Goal: Task Accomplishment & Management: Use online tool/utility

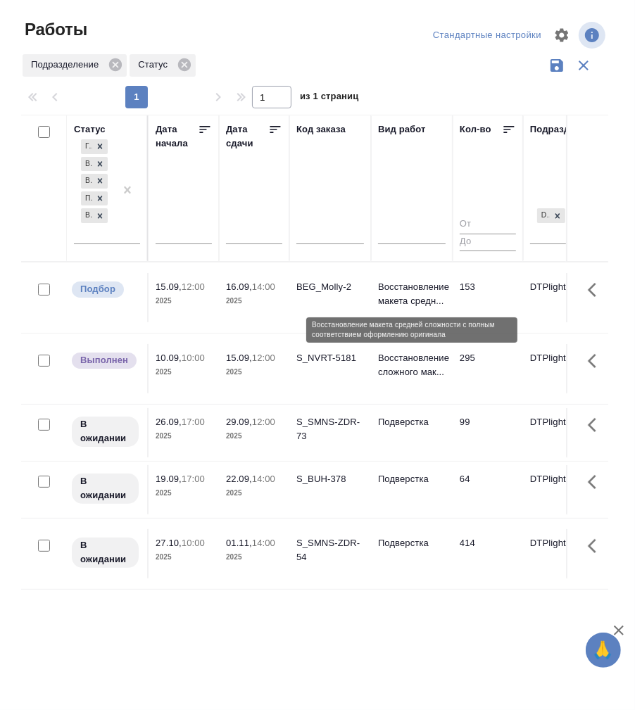
click at [399, 285] on p "Восстановление макета средн..." at bounding box center [412, 294] width 68 height 28
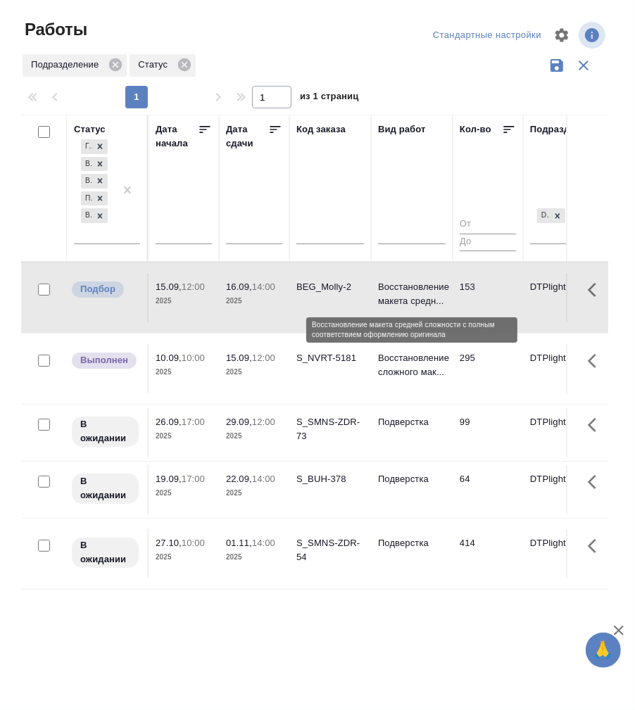
click at [399, 285] on p "Восстановление макета средн..." at bounding box center [412, 294] width 68 height 28
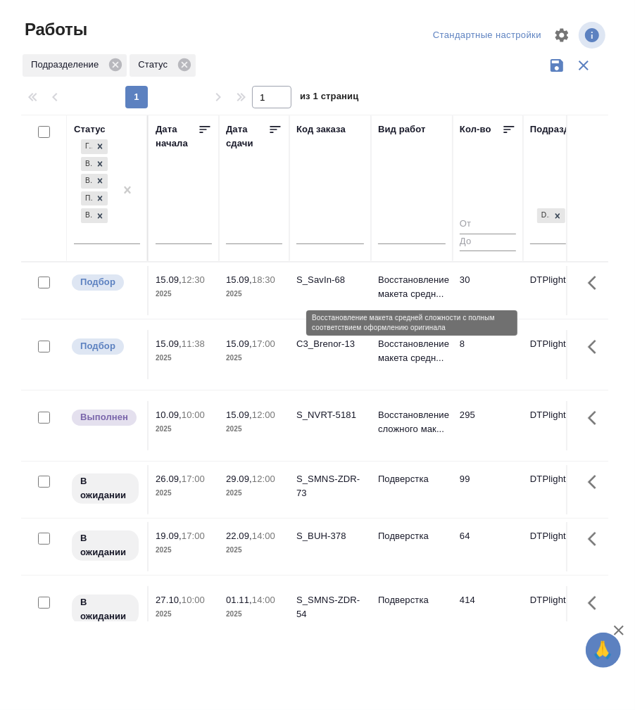
click at [398, 290] on p "Восстановление макета средн..." at bounding box center [412, 287] width 68 height 28
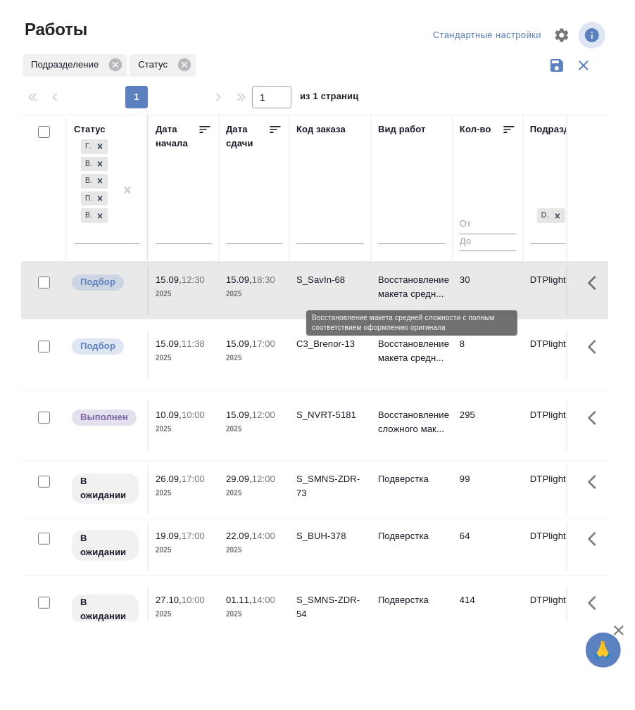
click at [398, 290] on p "Восстановление макета средн..." at bounding box center [412, 287] width 68 height 28
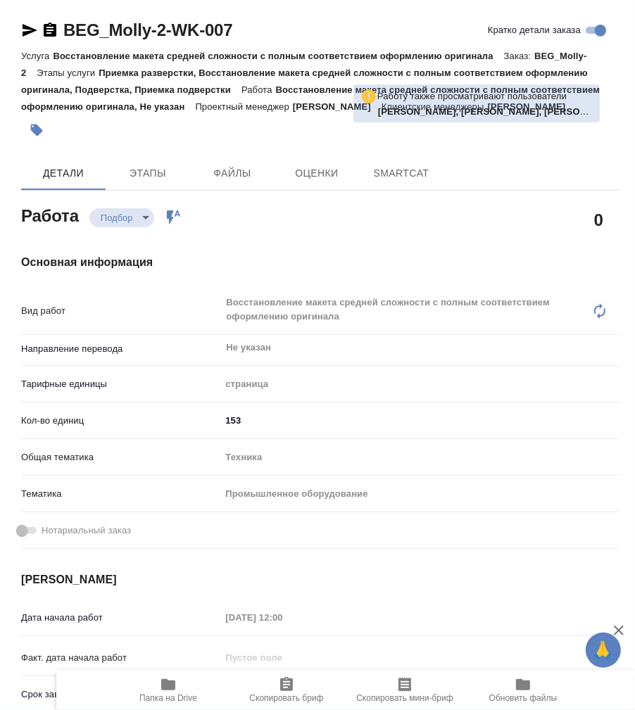
type textarea "x"
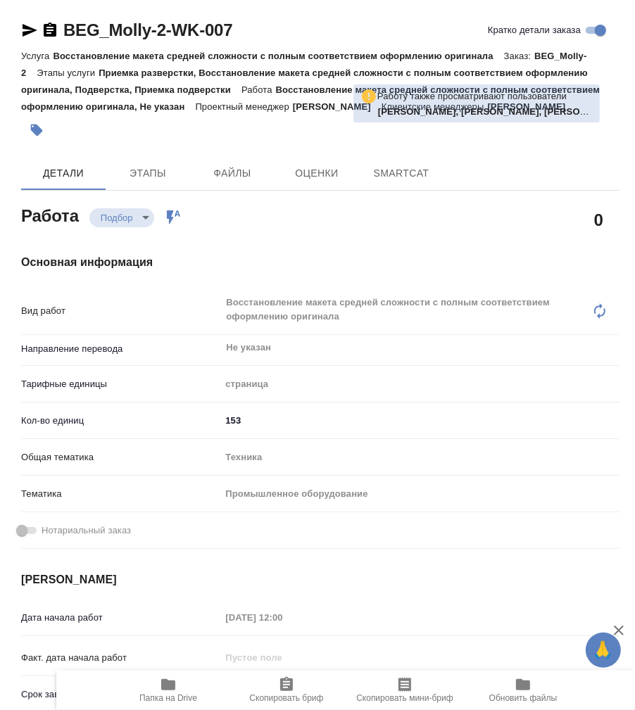
type textarea "x"
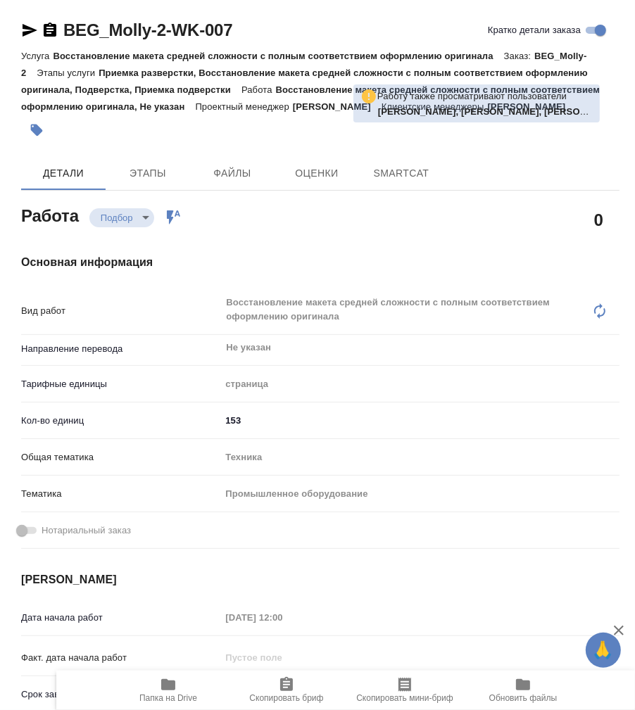
type textarea "x"
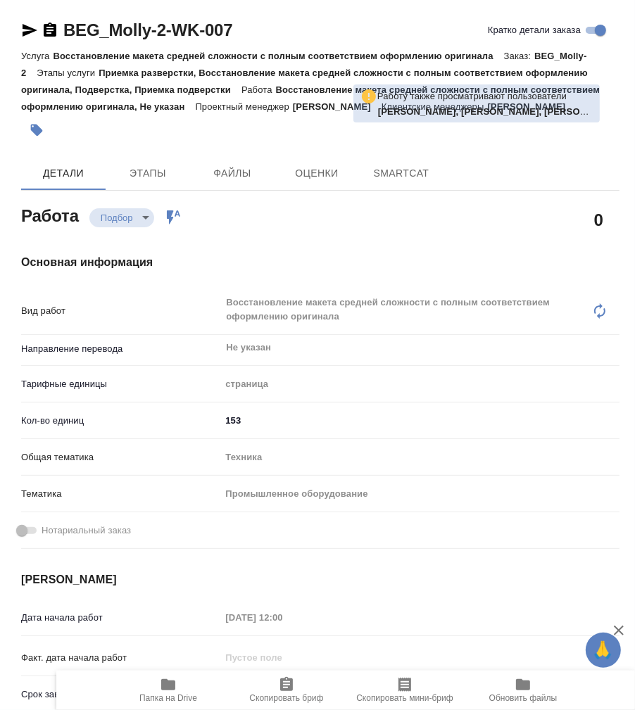
type textarea "x"
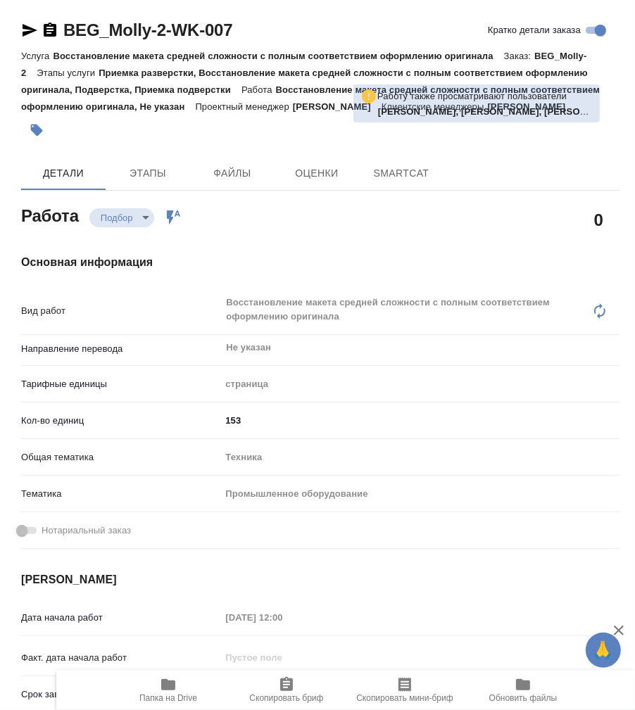
type textarea "x"
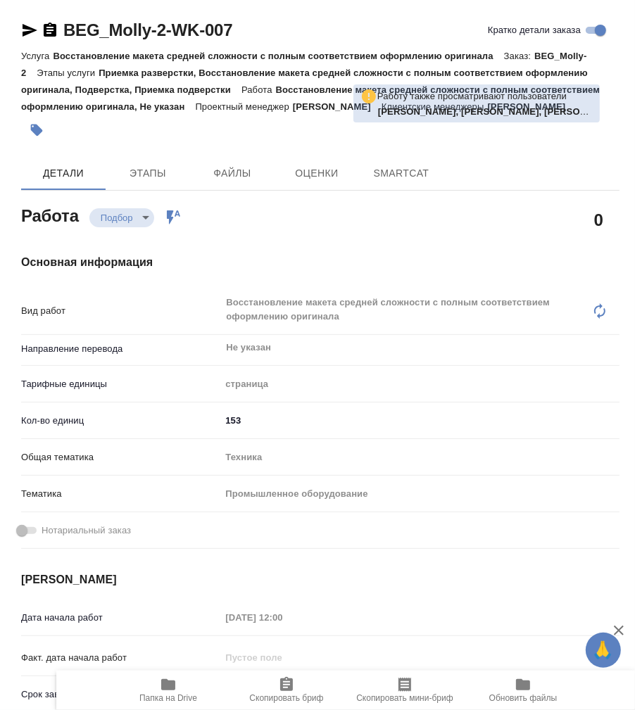
type textarea "x"
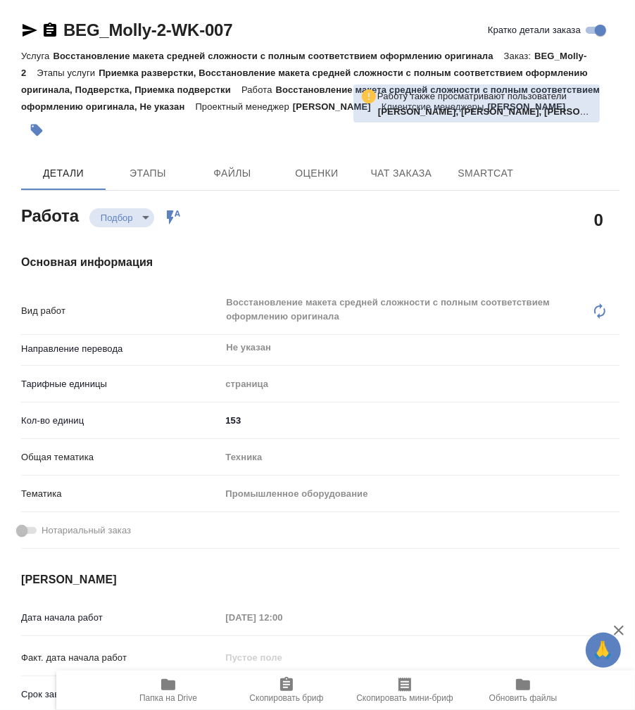
type textarea "x"
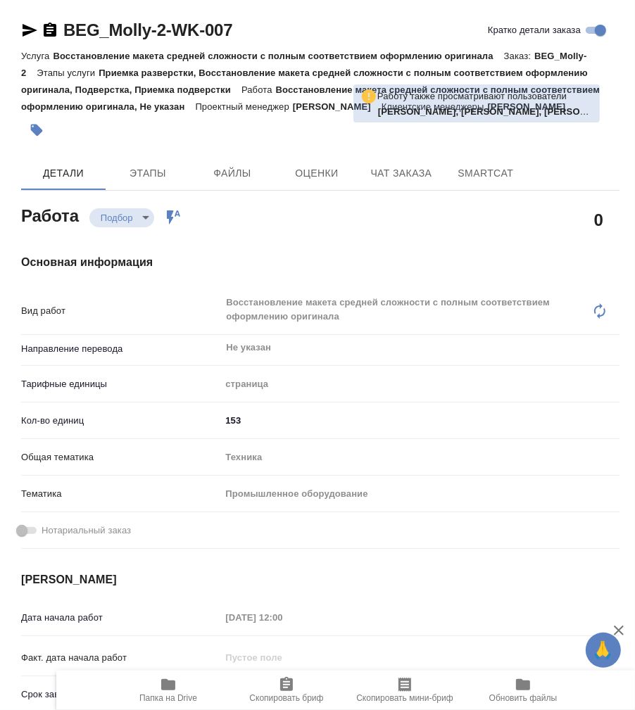
type textarea "x"
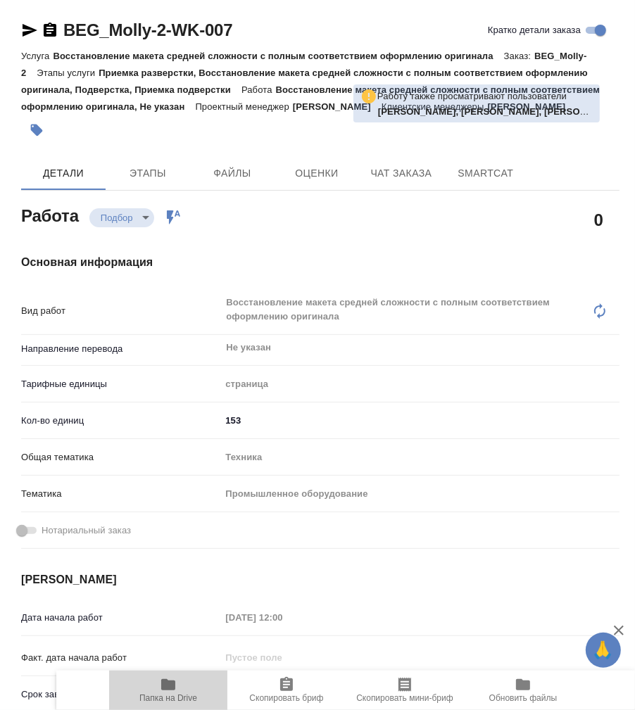
click at [165, 688] on icon "button" at bounding box center [168, 684] width 14 height 11
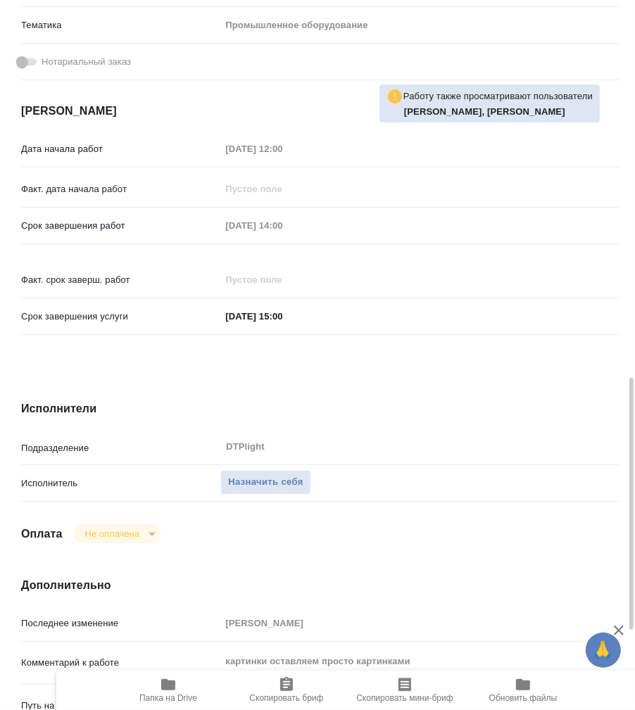
scroll to position [625, 0]
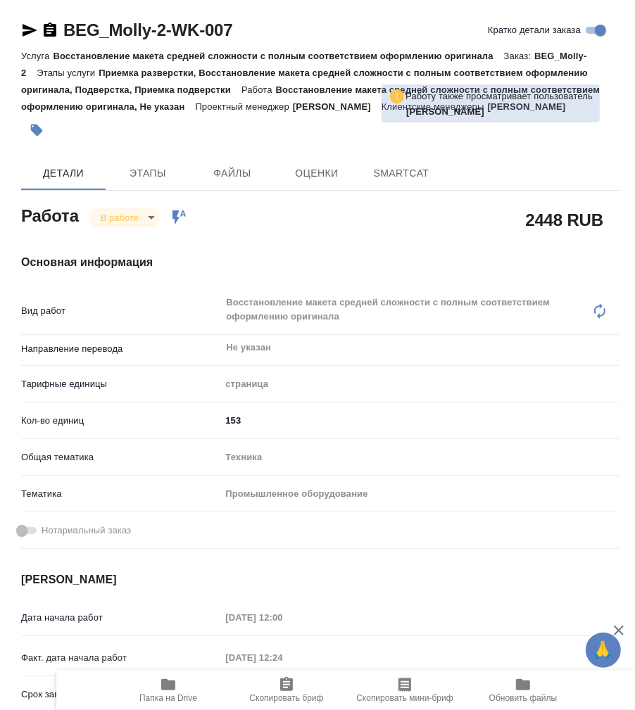
type textarea "x"
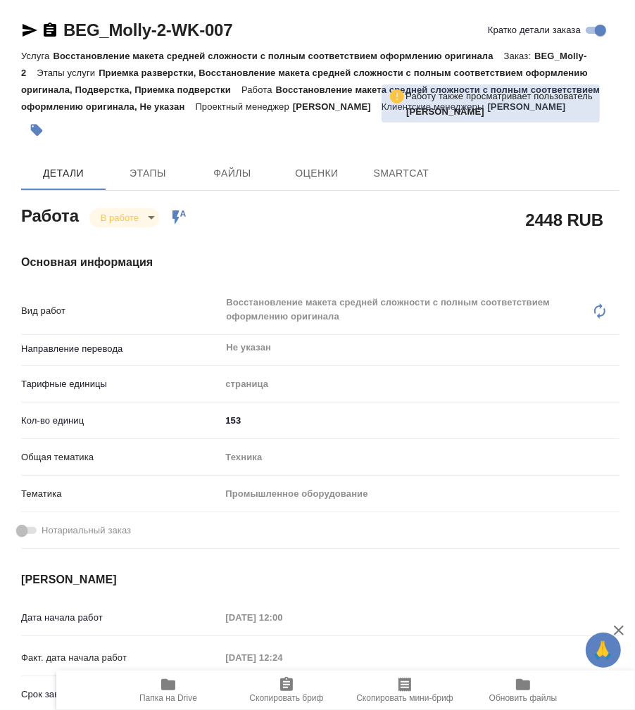
type textarea "x"
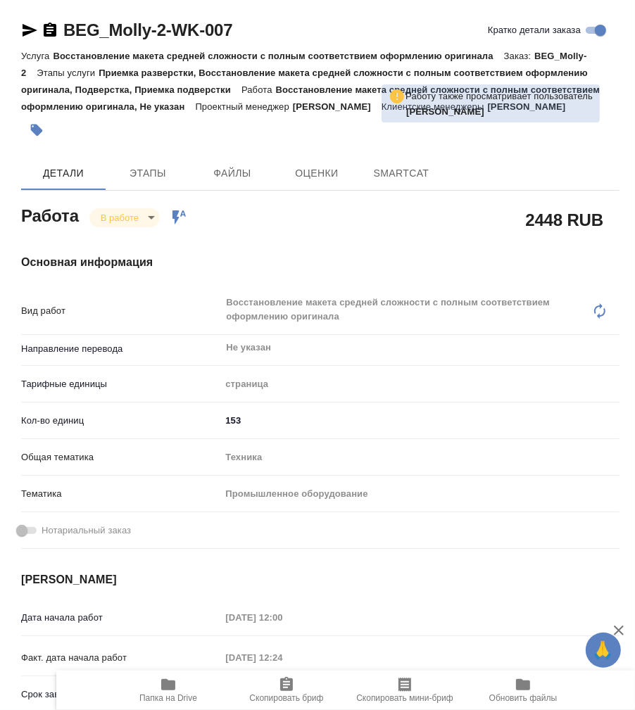
type textarea "x"
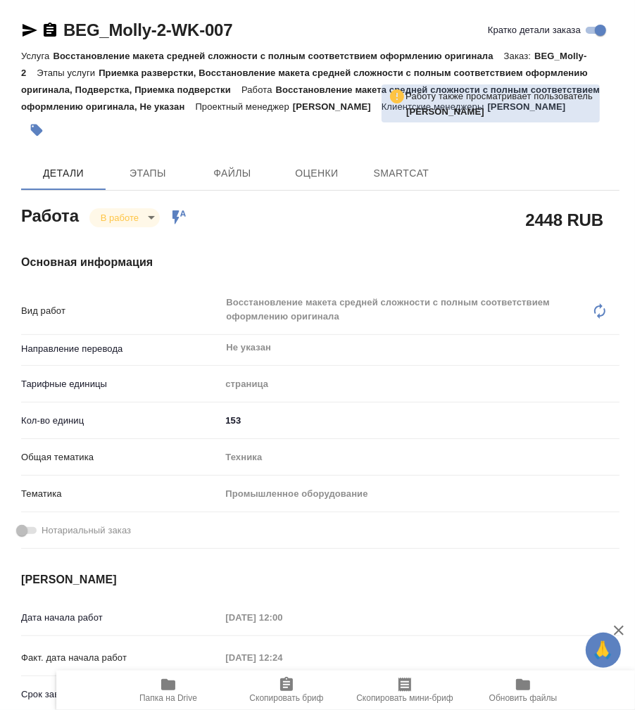
type textarea "x"
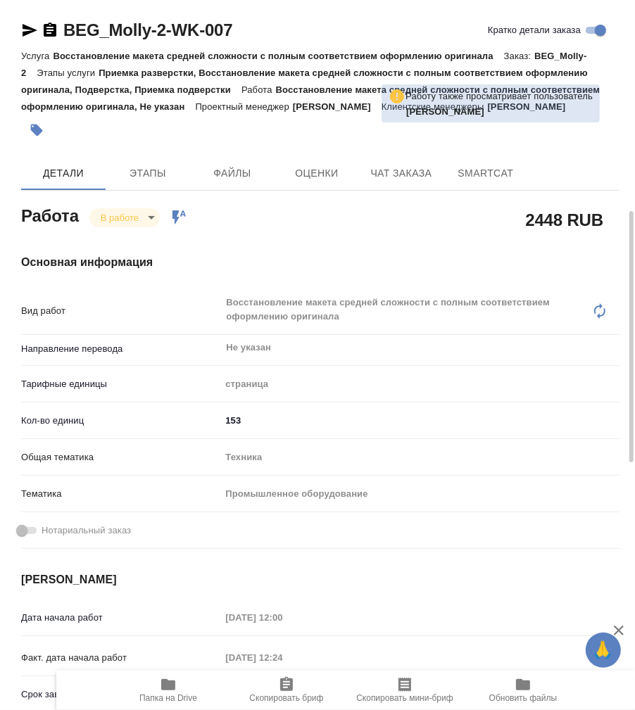
scroll to position [312, 0]
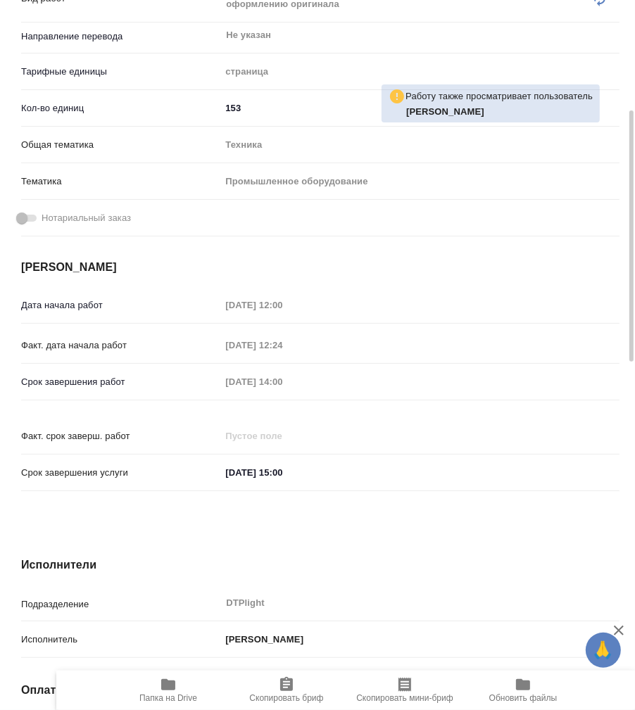
type textarea "x"
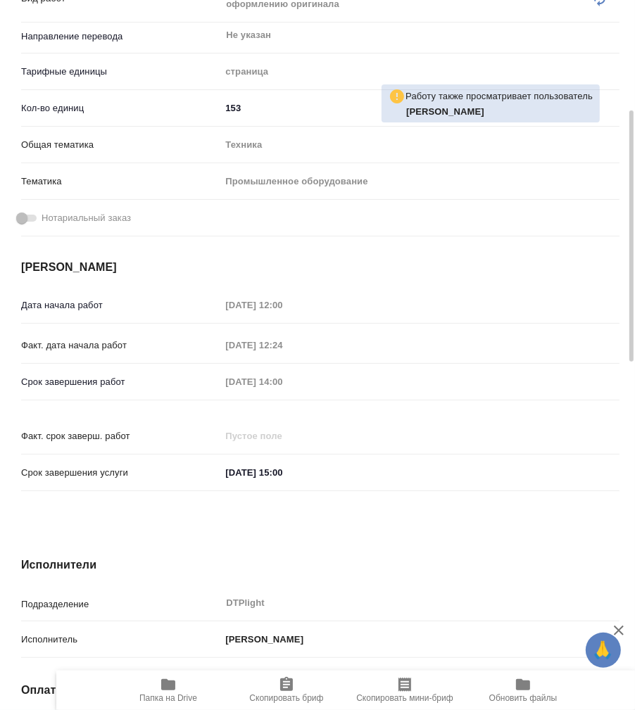
type textarea "x"
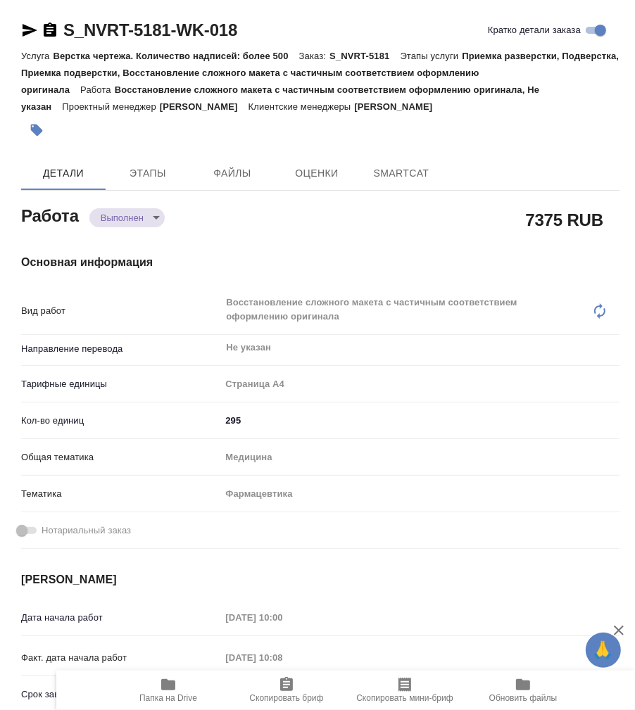
type textarea "x"
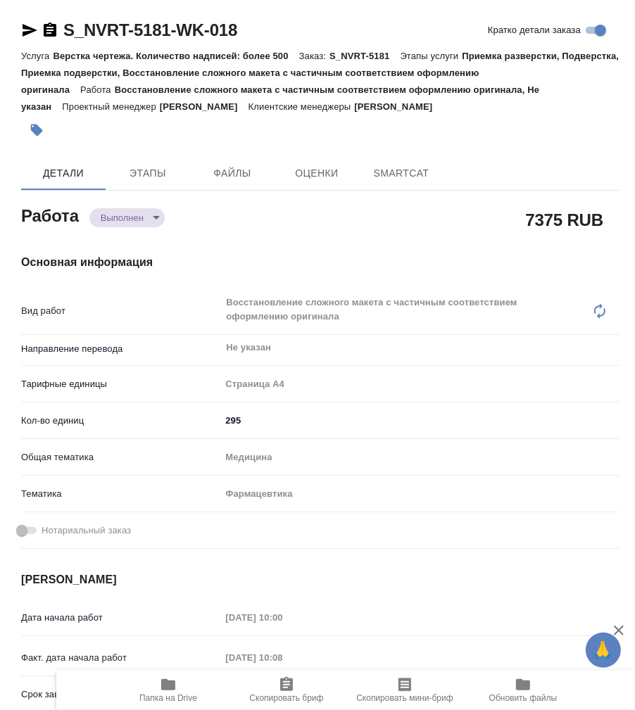
type textarea "x"
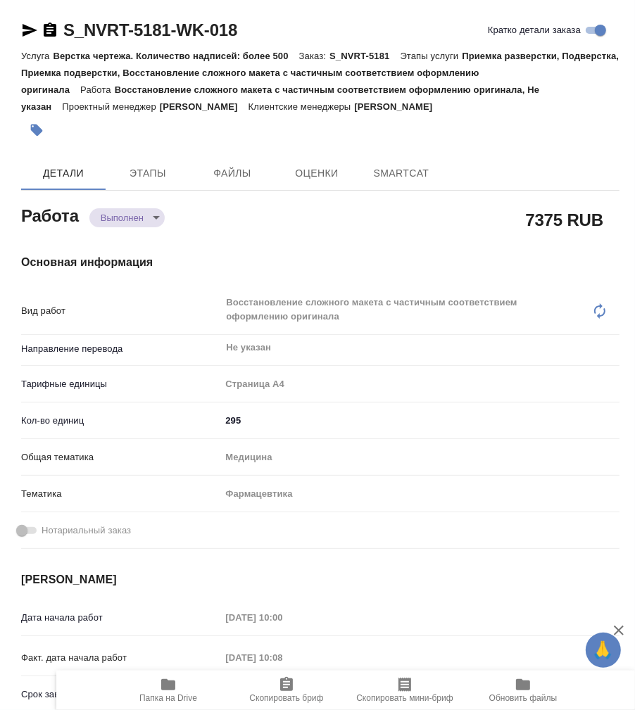
type textarea "x"
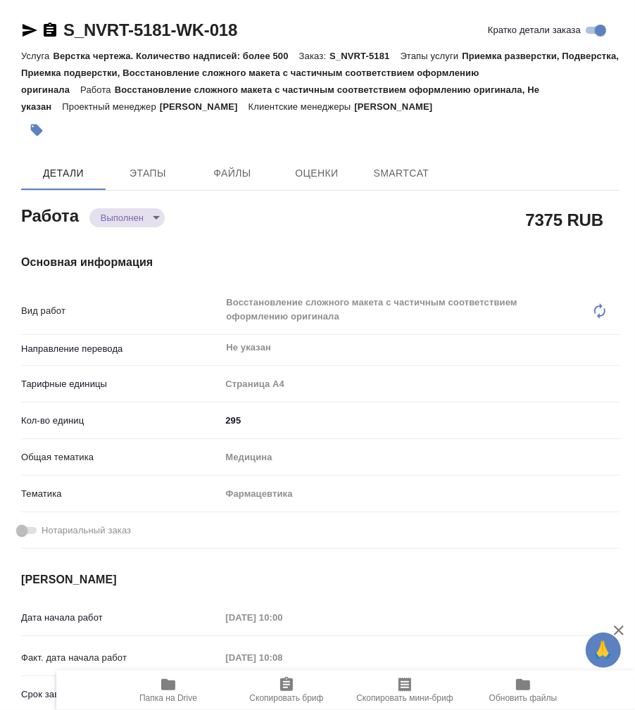
type textarea "x"
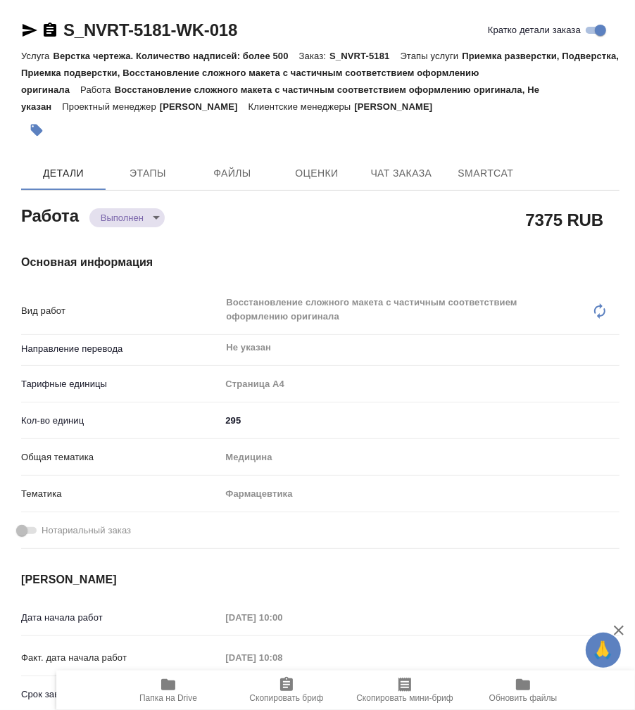
type textarea "x"
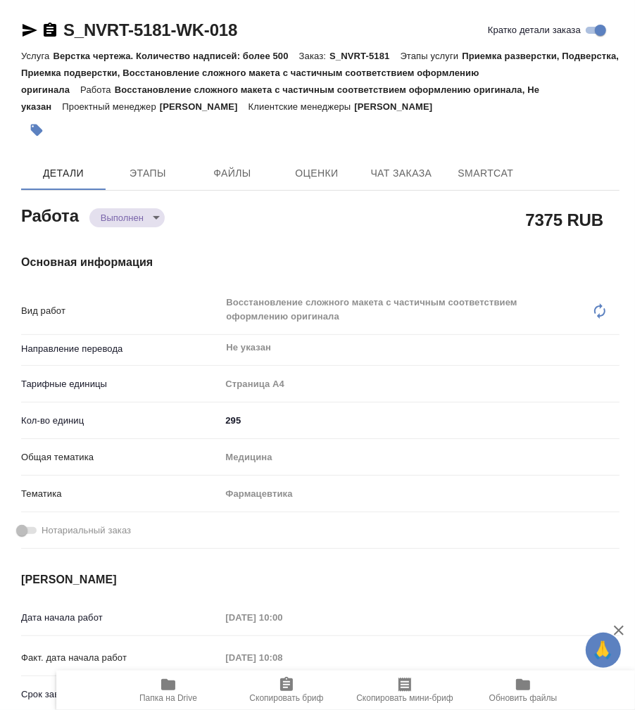
type textarea "x"
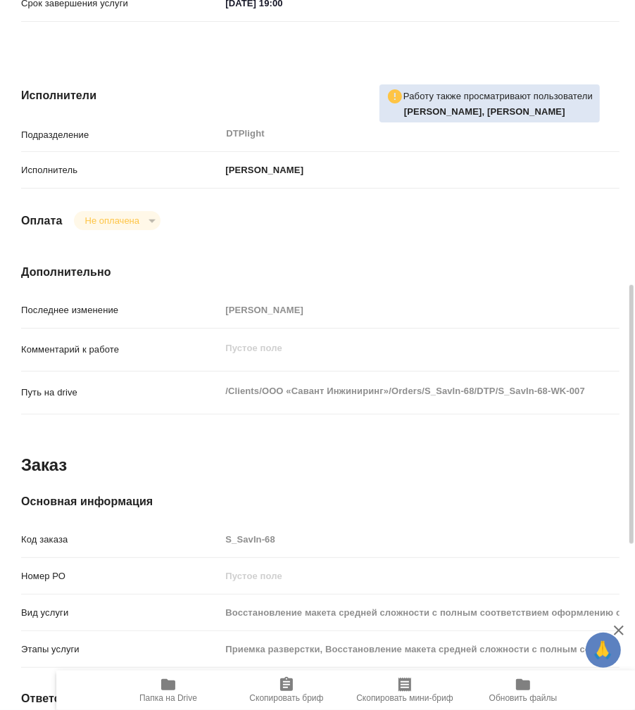
scroll to position [938, 0]
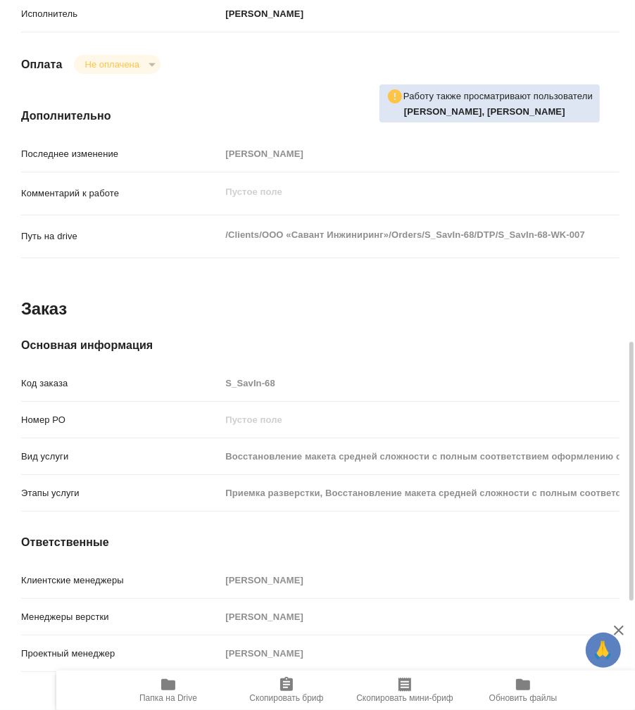
type textarea "x"
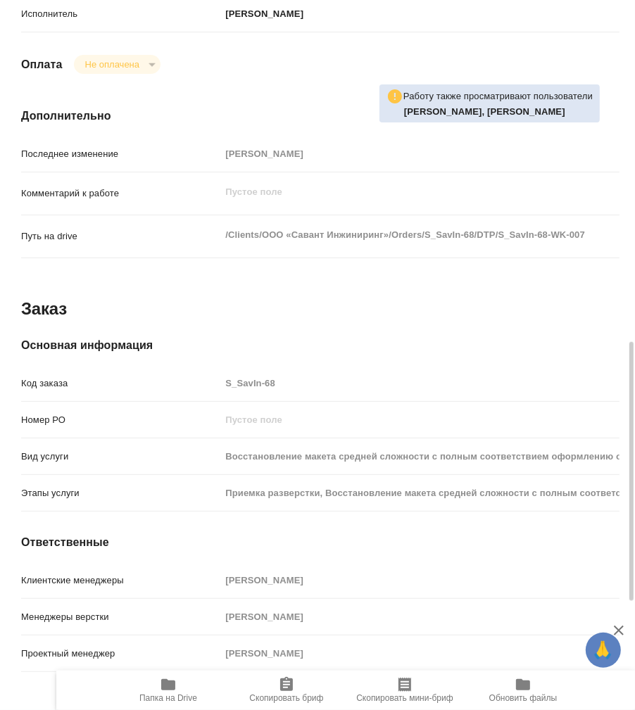
type textarea "x"
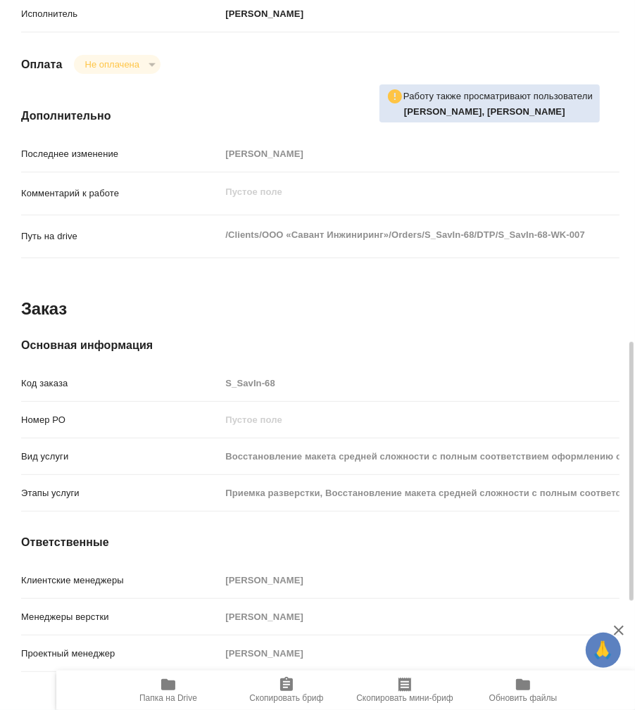
type textarea "x"
